Goal: Check status

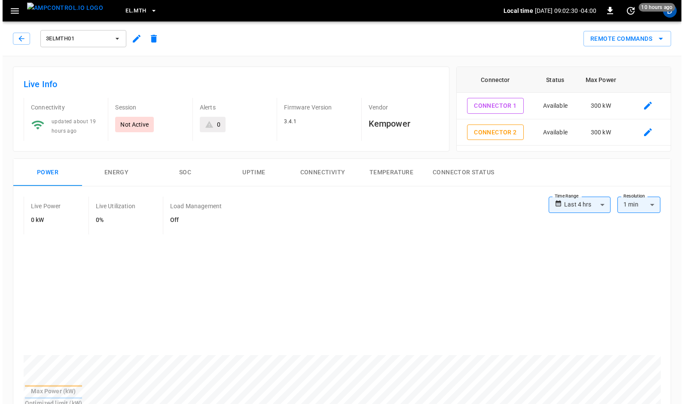
scroll to position [47, 0]
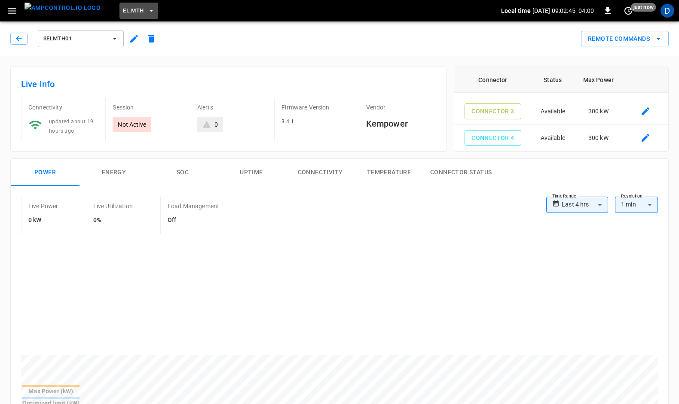
click at [123, 9] on span "EL.MTH" at bounding box center [133, 11] width 21 height 10
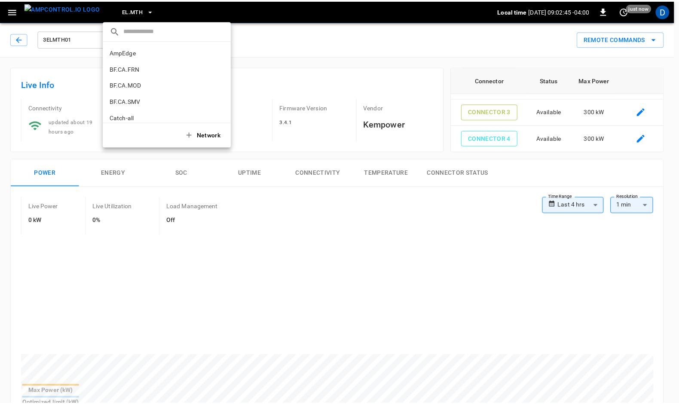
scroll to position [291, 0]
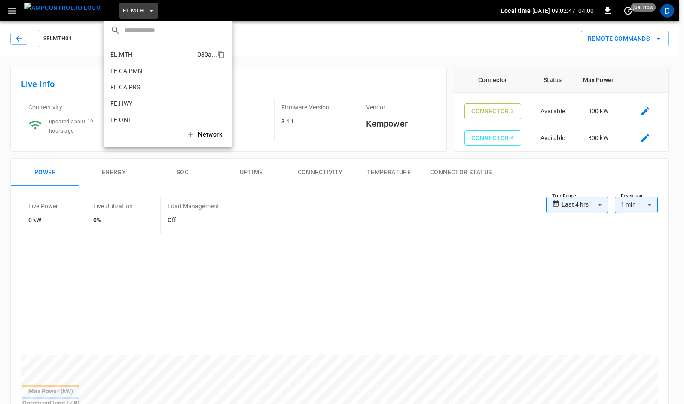
click at [121, 53] on p "EL.MTH" at bounding box center [152, 54] width 84 height 9
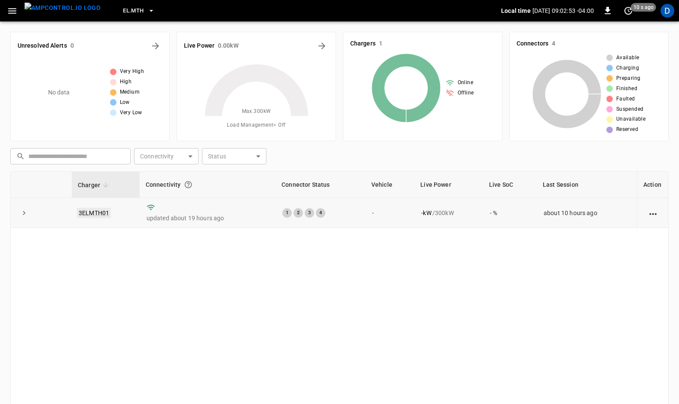
click at [100, 210] on link "3ELMTH01" at bounding box center [94, 213] width 34 height 10
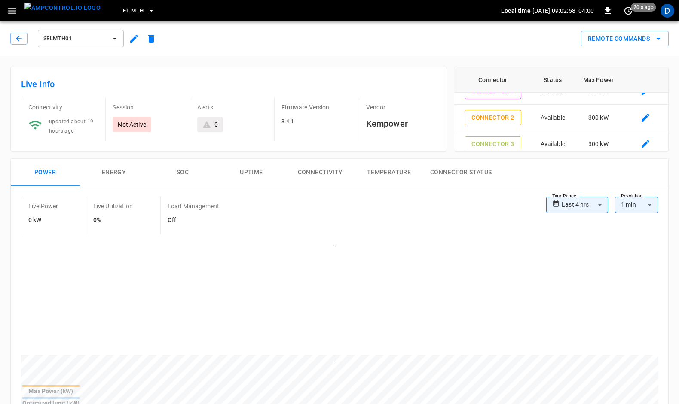
scroll to position [6, 0]
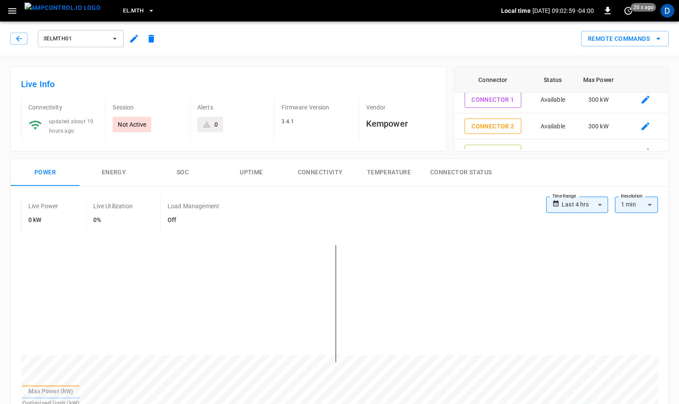
click at [459, 168] on button "Connector Status" at bounding box center [460, 172] width 75 height 27
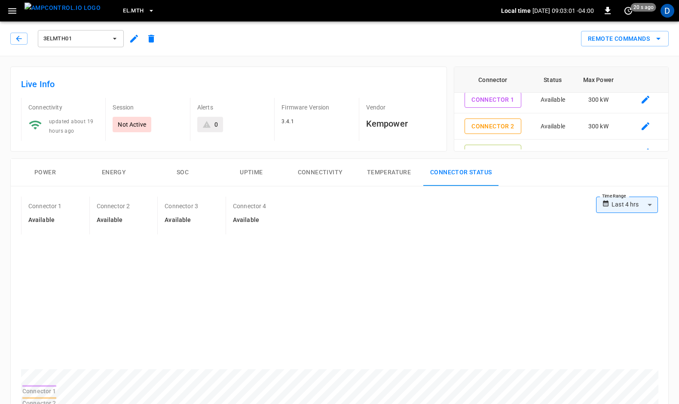
click at [388, 169] on button "Temperature" at bounding box center [388, 172] width 69 height 27
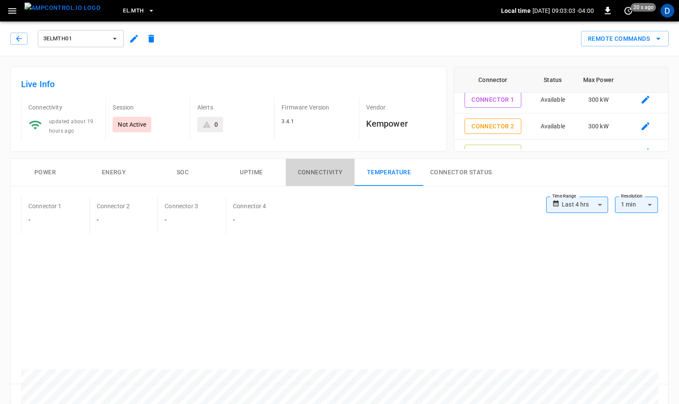
click at [313, 173] on button "Connectivity" at bounding box center [320, 172] width 69 height 27
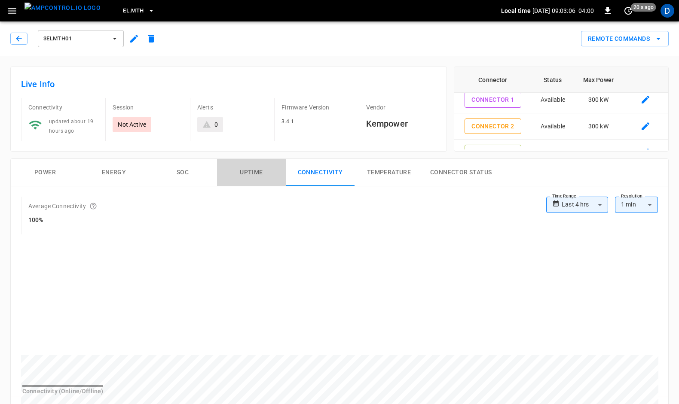
click at [250, 168] on button "Uptime" at bounding box center [251, 172] width 69 height 27
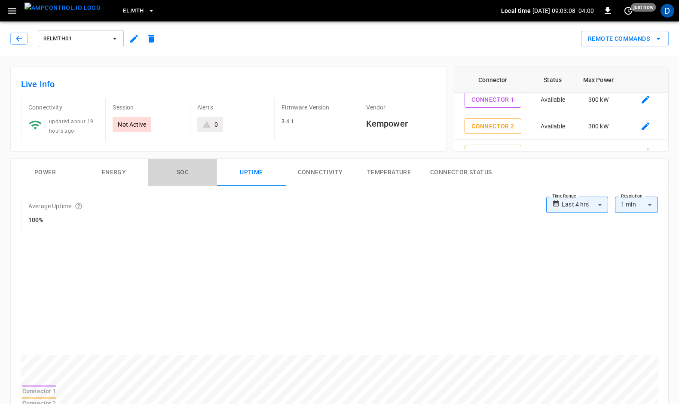
click at [183, 168] on button "SOC" at bounding box center [182, 172] width 69 height 27
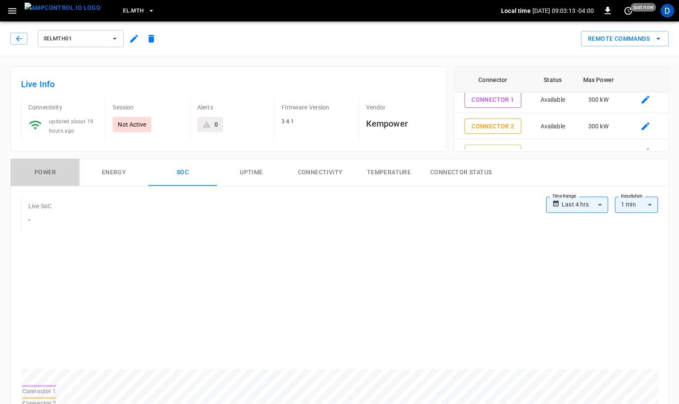
click at [40, 168] on button "Power" at bounding box center [45, 172] width 69 height 27
